Goal: Use online tool/utility: Utilize a website feature to perform a specific function

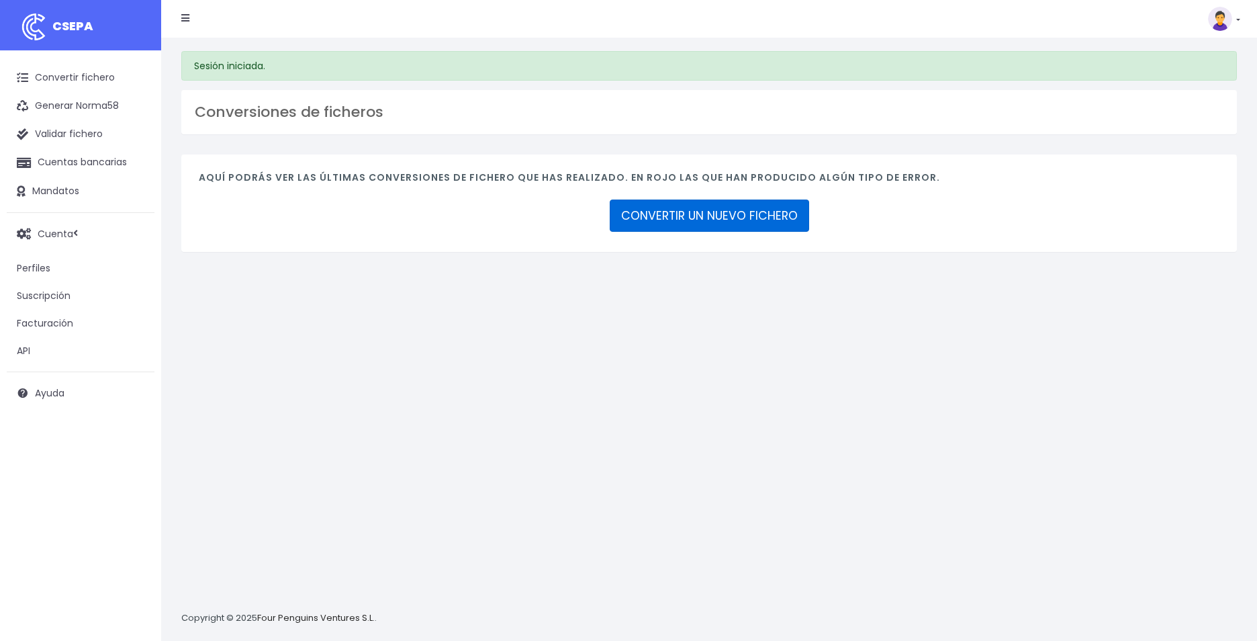
click at [734, 221] on link "CONVERTIR UN NUEVO FICHERO" at bounding box center [709, 215] width 199 height 32
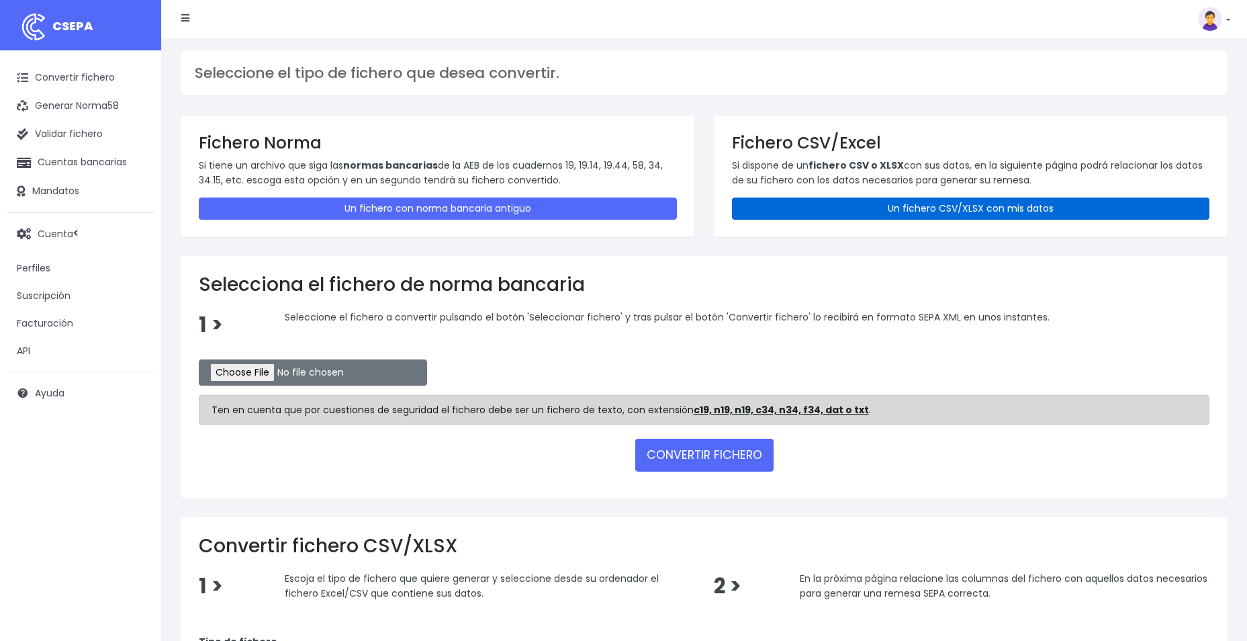
click at [803, 207] on link "Un fichero CSV/XLSX con mis datos" at bounding box center [971, 208] width 478 height 22
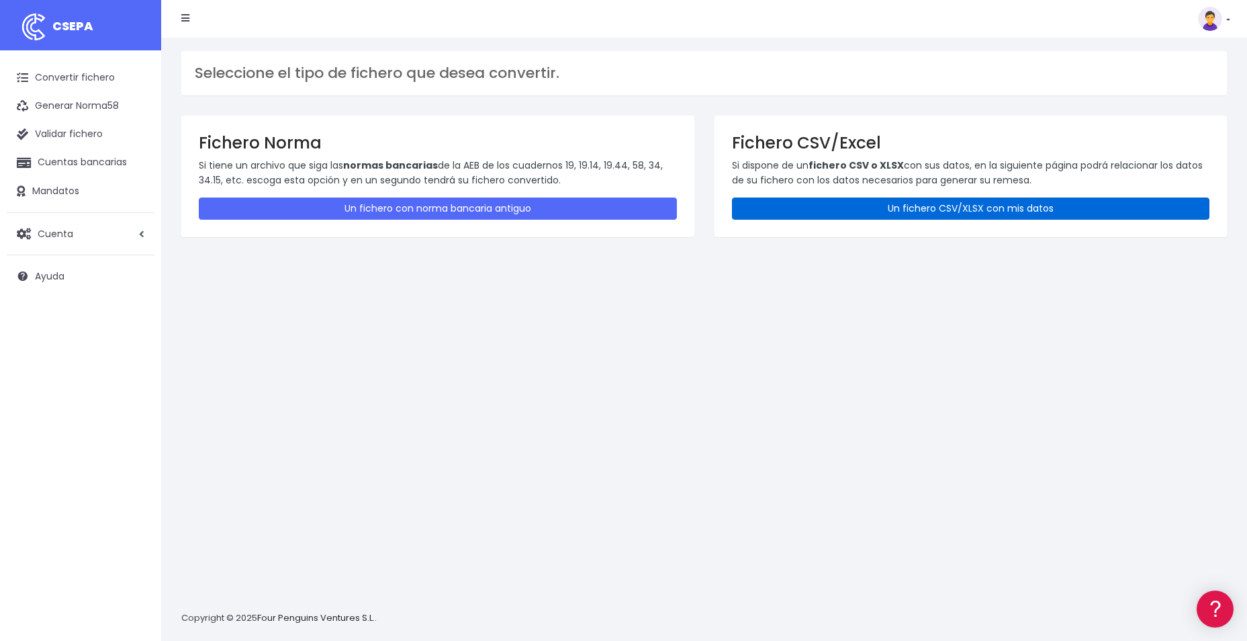
click at [929, 203] on link "Un fichero CSV/XLSX con mis datos" at bounding box center [971, 208] width 478 height 22
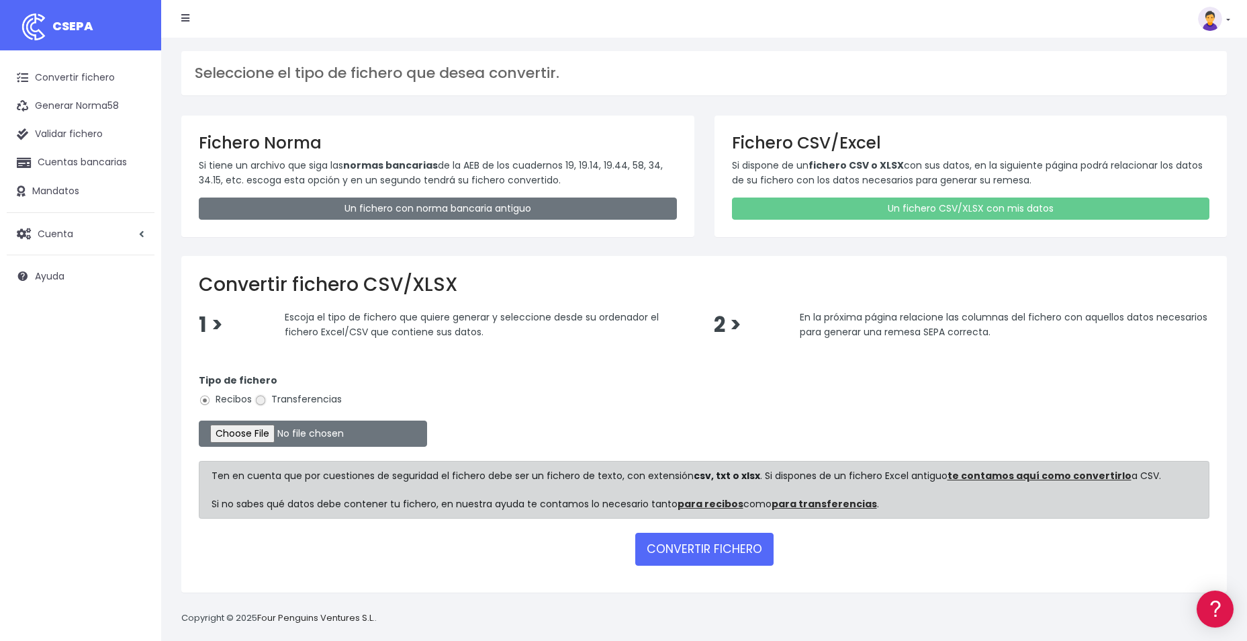
click at [265, 398] on input "Transferencias" at bounding box center [261, 400] width 12 height 12
radio input "true"
click at [252, 435] on input "file" at bounding box center [313, 433] width 228 height 26
type input "C:\fakepath\REEMBOLSOS FLOWO SOC 0537 EUROS 4.760,69 EUROS.csv"
click at [701, 544] on button "CONVERTIR FICHERO" at bounding box center [704, 549] width 138 height 32
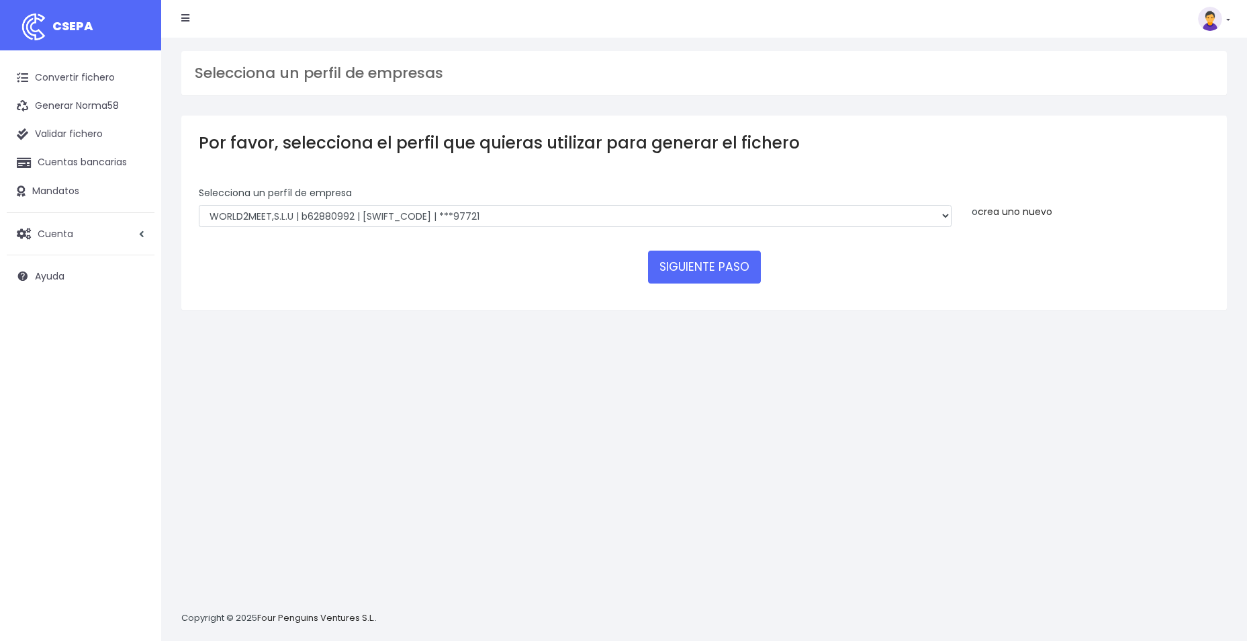
click at [997, 212] on link "crea uno nuevo" at bounding box center [1015, 211] width 75 height 13
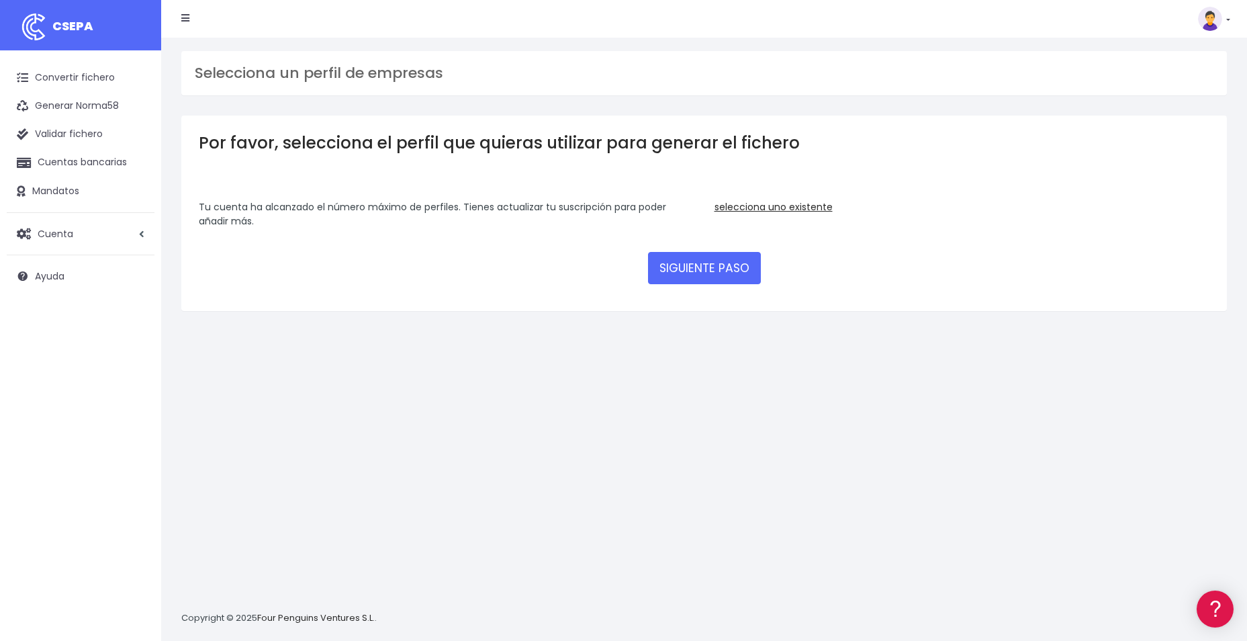
click at [524, 205] on div "Tu cuenta ha alcanzado el número máximo de perfiles. Tienes actualizar tu suscr…" at bounding box center [447, 214] width 496 height 28
click at [733, 207] on link "selecciona uno existente" at bounding box center [774, 206] width 118 height 13
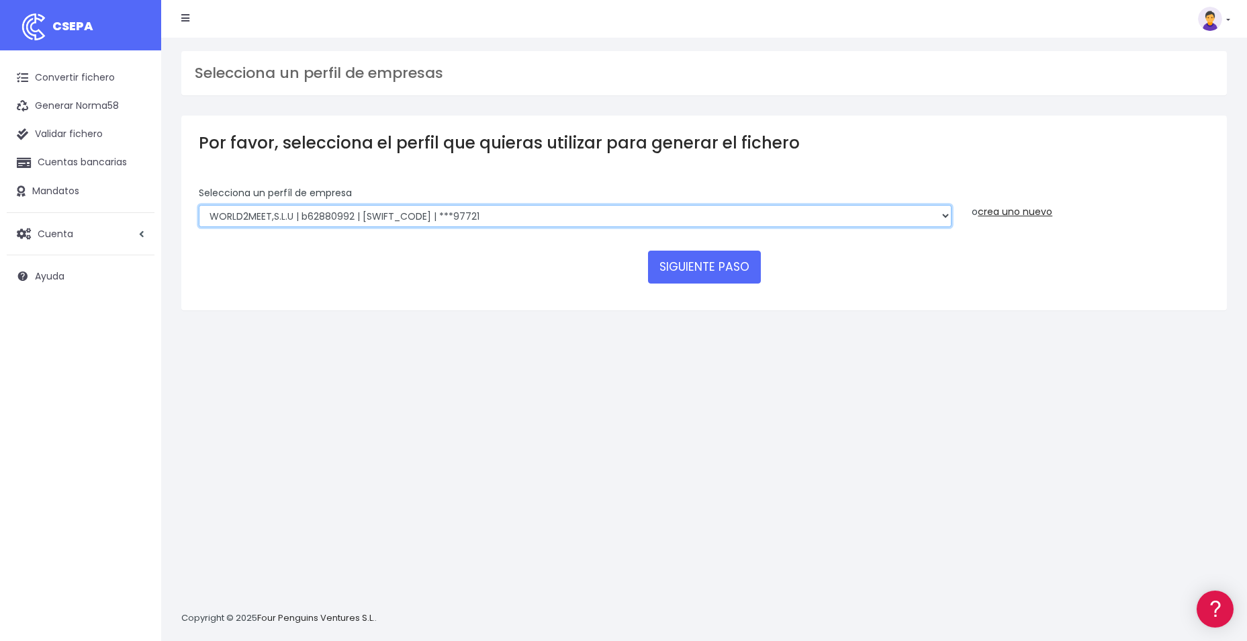
click at [940, 214] on select "WORLD2MEET,S.L.U | b62880992 | BSABESBBXXX | ***97721 World 2 Meet SLU | B62880…" at bounding box center [575, 216] width 753 height 23
click at [199, 205] on select "WORLD2MEET,S.L.U | b62880992 | BSABESBBXXX | ***97721 World 2 Meet SLU | B62880…" at bounding box center [575, 216] width 753 height 23
click at [945, 217] on select "WORLD2MEET,S.L.U | b62880992 | BSABESBBXXX | ***97721 World 2 Meet SLU | B62880…" at bounding box center [575, 216] width 753 height 23
select select "1545"
click at [199, 205] on select "WORLD2MEET,S.L.U | b62880992 | BSABESBBXXX | ***97721 World 2 Meet SLU | B62880…" at bounding box center [575, 216] width 753 height 23
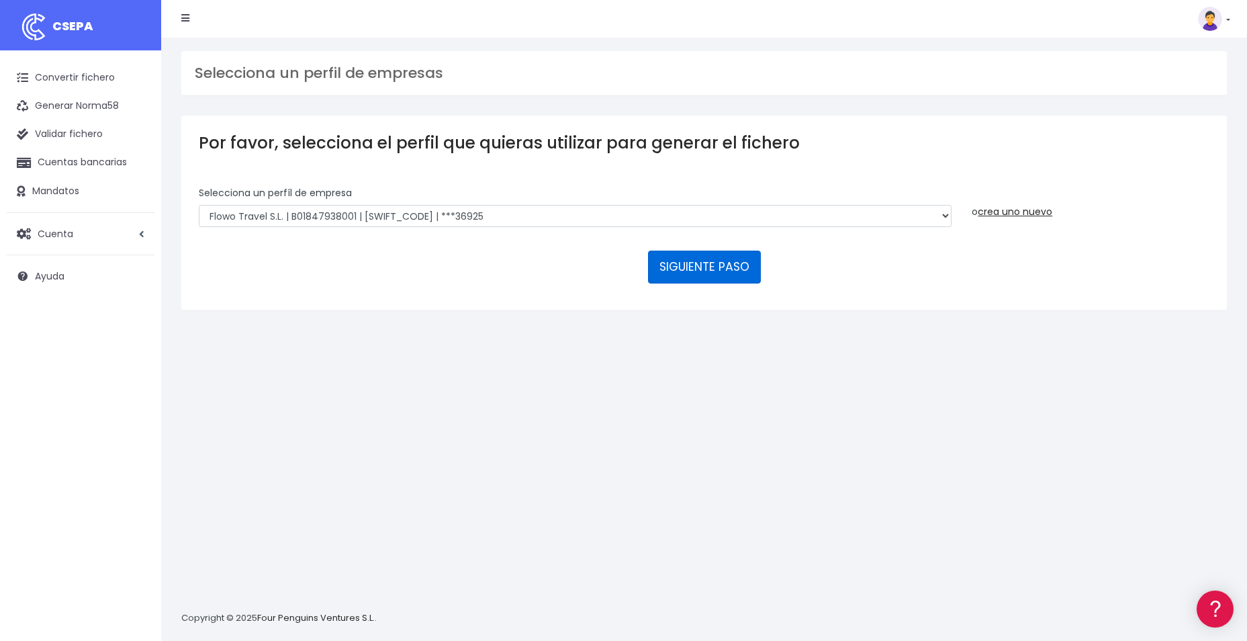
click at [733, 273] on button "SIGUIENTE PASO" at bounding box center [704, 267] width 113 height 32
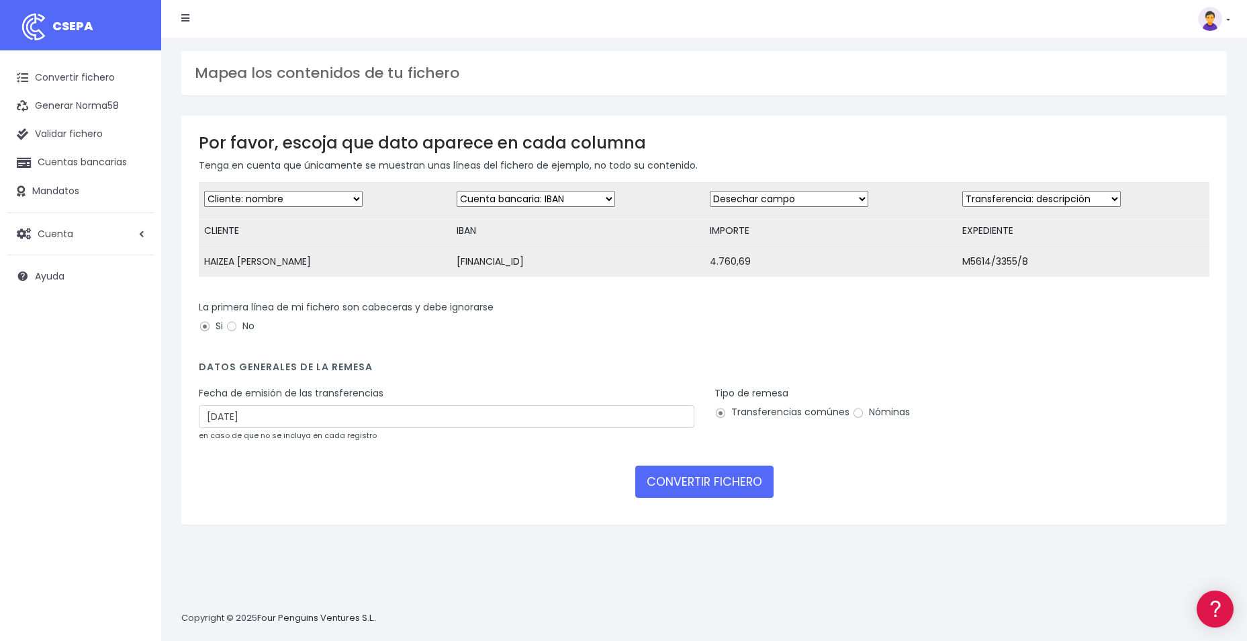
click at [854, 201] on select "Desechar campo Cliente: nombre Cliente: DNI Cliente: Email Cliente: referencia …" at bounding box center [789, 199] width 158 height 16
select select "amount"
click at [710, 191] on select "Desechar campo Cliente: nombre Cliente: DNI Cliente: Email Cliente: referencia …" at bounding box center [789, 199] width 158 height 16
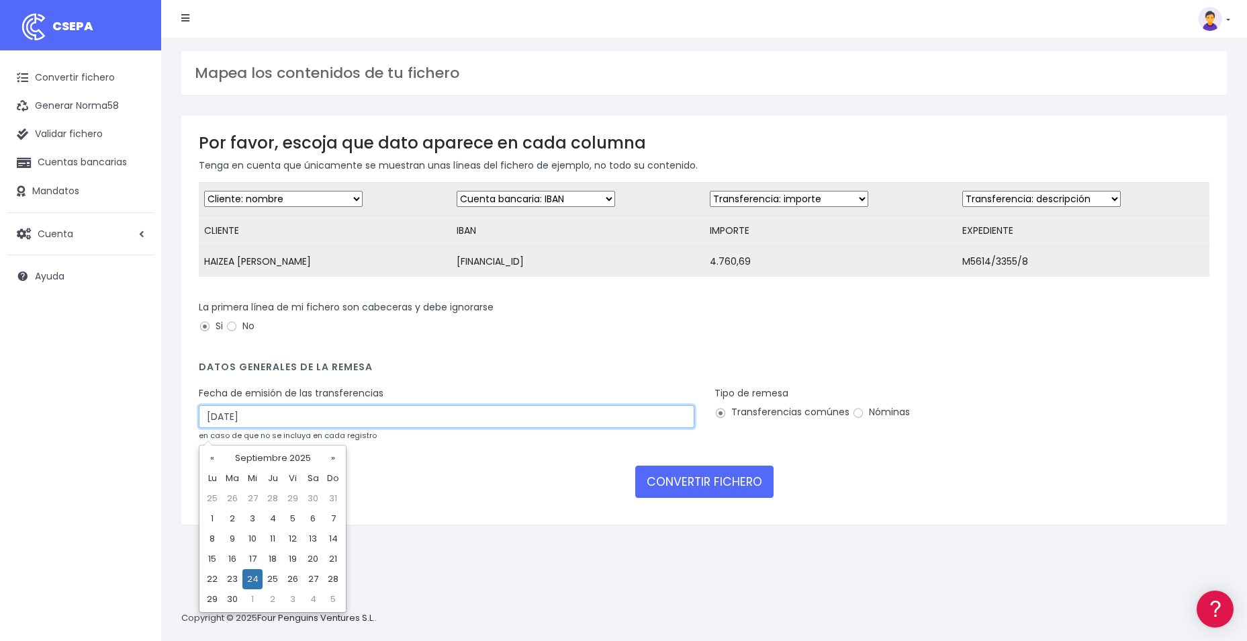
drag, startPoint x: 361, startPoint y: 420, endPoint x: 67, endPoint y: 419, distance: 294.2
click at [87, 417] on div "CSEPA Convertir fichero Generar Norma58 Validar fichero Cuentas bancarias Manda…" at bounding box center [623, 320] width 1247 height 641
click at [214, 578] on td "22" at bounding box center [212, 579] width 20 height 20
type input "22/09/2025"
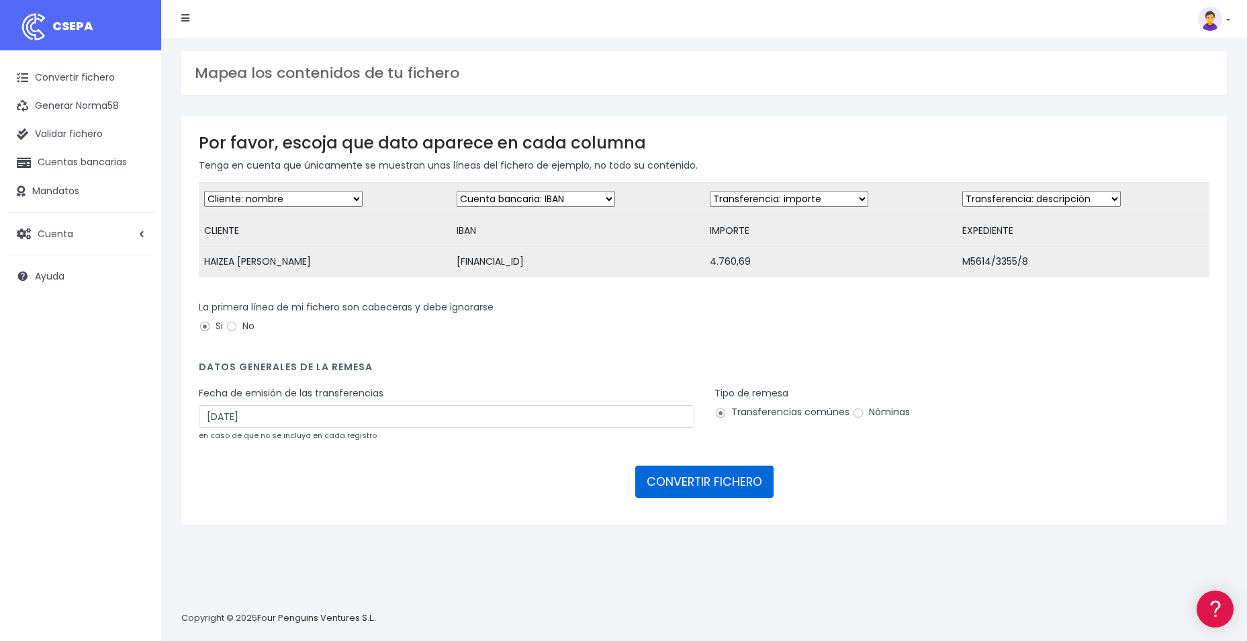
click at [721, 495] on button "CONVERTIR FICHERO" at bounding box center [704, 481] width 138 height 32
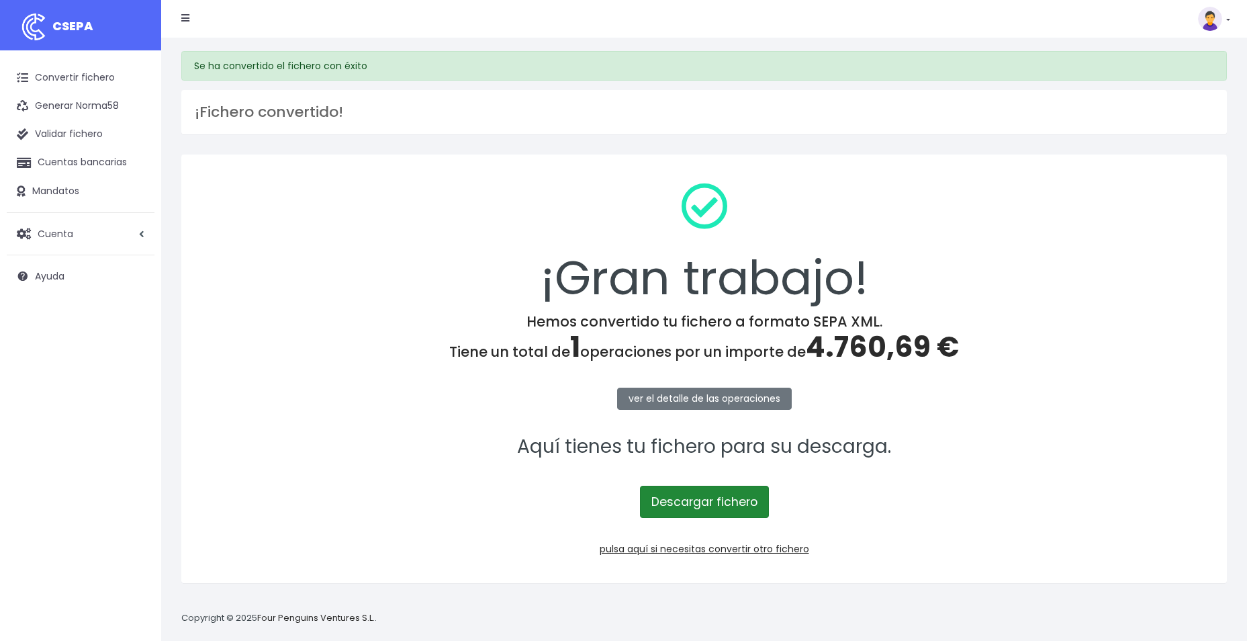
click at [702, 499] on link "Descargar fichero" at bounding box center [704, 502] width 129 height 32
